Goal: Information Seeking & Learning: Learn about a topic

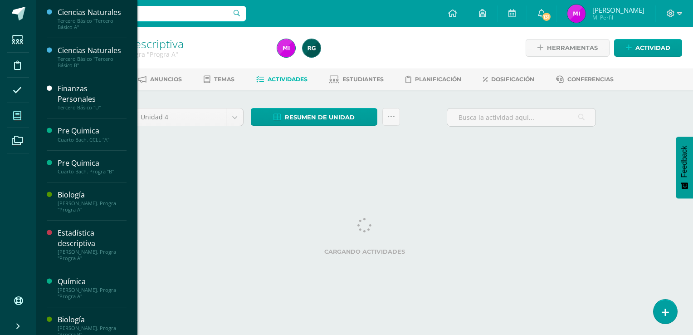
click at [20, 113] on icon at bounding box center [17, 115] width 8 height 9
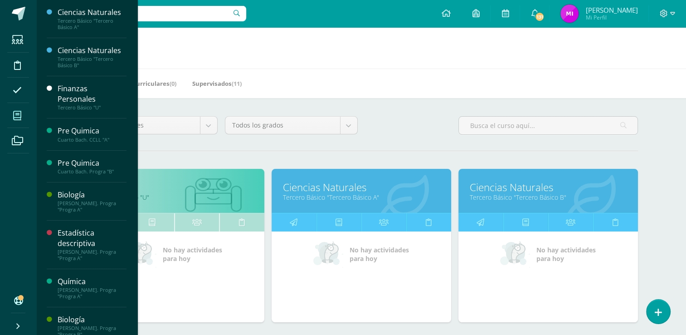
click at [381, 141] on div "Todos los niveles Todos los niveles Preprimaria [PERSON_NAME]. [GEOGRAPHIC_DATA…" at bounding box center [361, 129] width 560 height 26
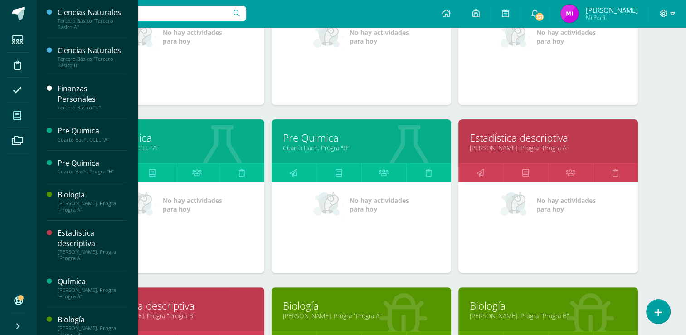
scroll to position [218, 0]
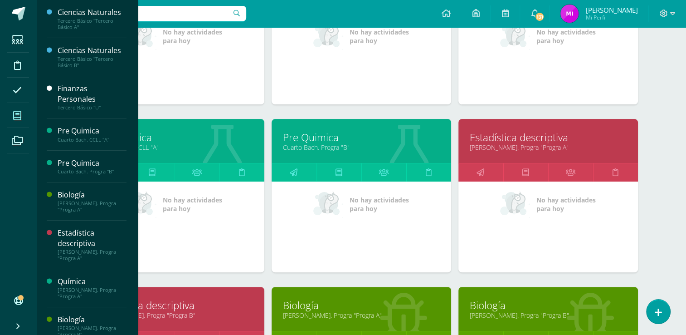
click at [303, 139] on link "Pre Quimica" at bounding box center [361, 137] width 157 height 14
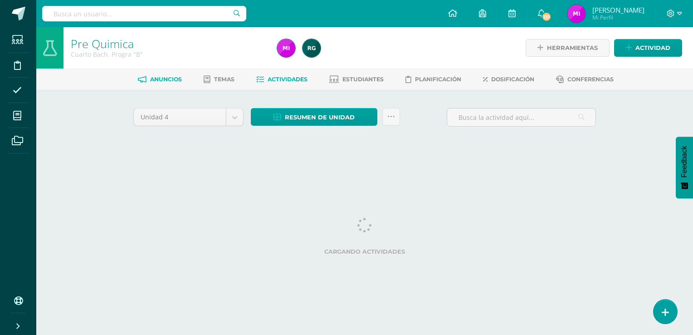
click at [166, 80] on span "Anuncios" at bounding box center [166, 79] width 32 height 7
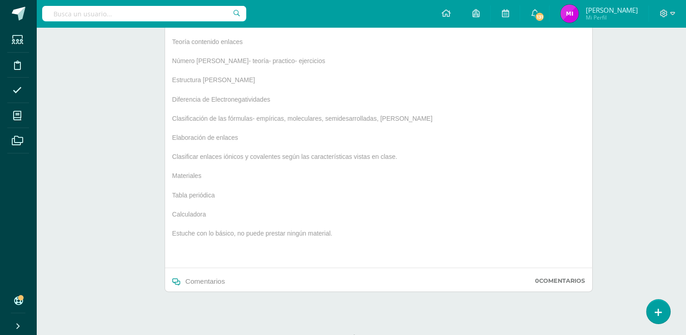
scroll to position [236, 0]
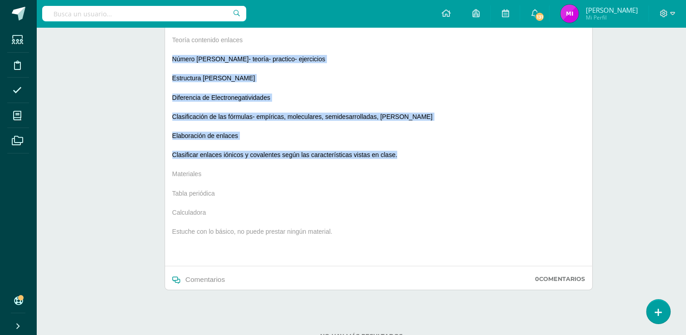
drag, startPoint x: 172, startPoint y: 58, endPoint x: 405, endPoint y: 151, distance: 250.9
click at [405, 151] on div "Buenos días jóvenes por este medio les comparto los contenidos de su evaluación…" at bounding box center [311, 141] width 284 height 249
copy div "Número de Avogadro- teoría- practico- ejercicios Estructura de Lewis Diferencia…"
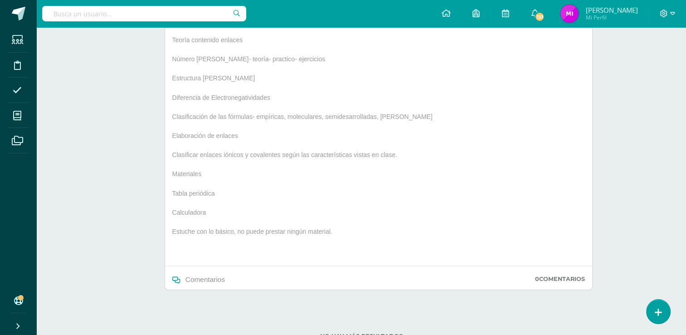
click at [239, 192] on p "Tabla periódica" at bounding box center [311, 195] width 284 height 12
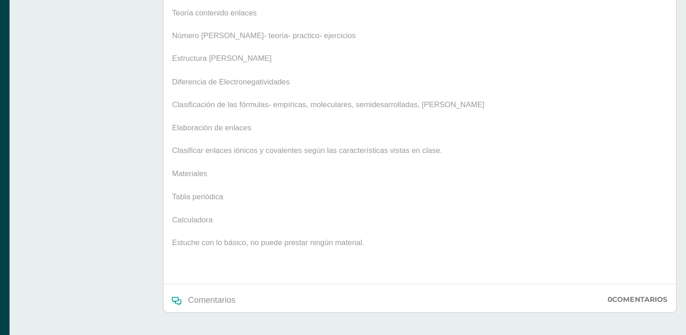
scroll to position [235, 0]
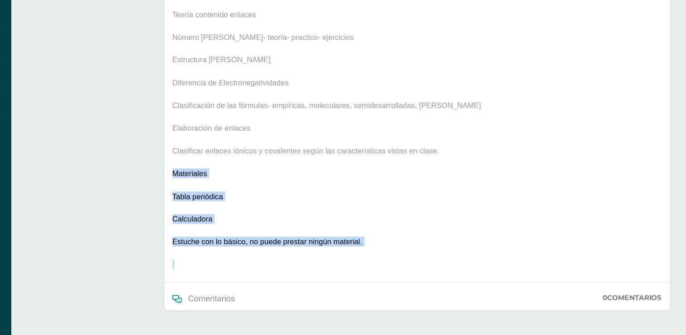
drag, startPoint x: 173, startPoint y: 170, endPoint x: 261, endPoint y: 239, distance: 112.4
click at [261, 239] on div "Buenos días jóvenes por este medio les comparto los contenidos de su evaluación…" at bounding box center [311, 141] width 284 height 249
drag, startPoint x: 261, startPoint y: 239, endPoint x: 226, endPoint y: 215, distance: 42.4
click at [226, 215] on p "Calculadora" at bounding box center [311, 214] width 284 height 12
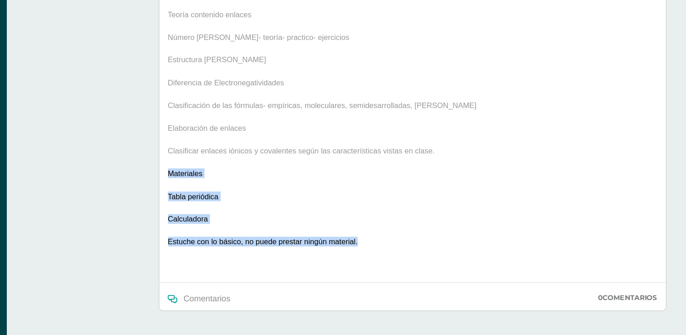
drag, startPoint x: 172, startPoint y: 171, endPoint x: 340, endPoint y: 237, distance: 180.6
click at [340, 237] on div "Buenos días jóvenes por este medio les comparto los contenidos de su evaluación…" at bounding box center [311, 141] width 284 height 249
copy div "Materiales Tabla periódica Calculadora Estuche con lo básico, no puede prestar …"
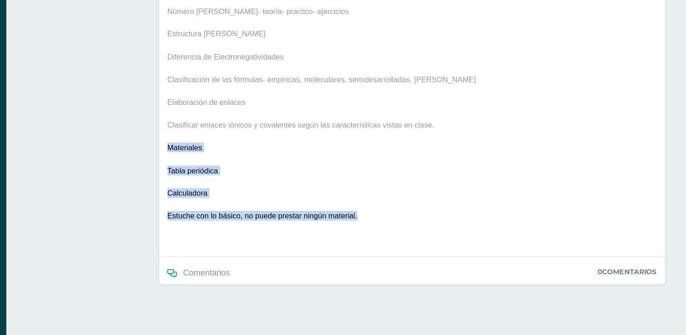
scroll to position [236, 0]
